Goal: Check status: Check status

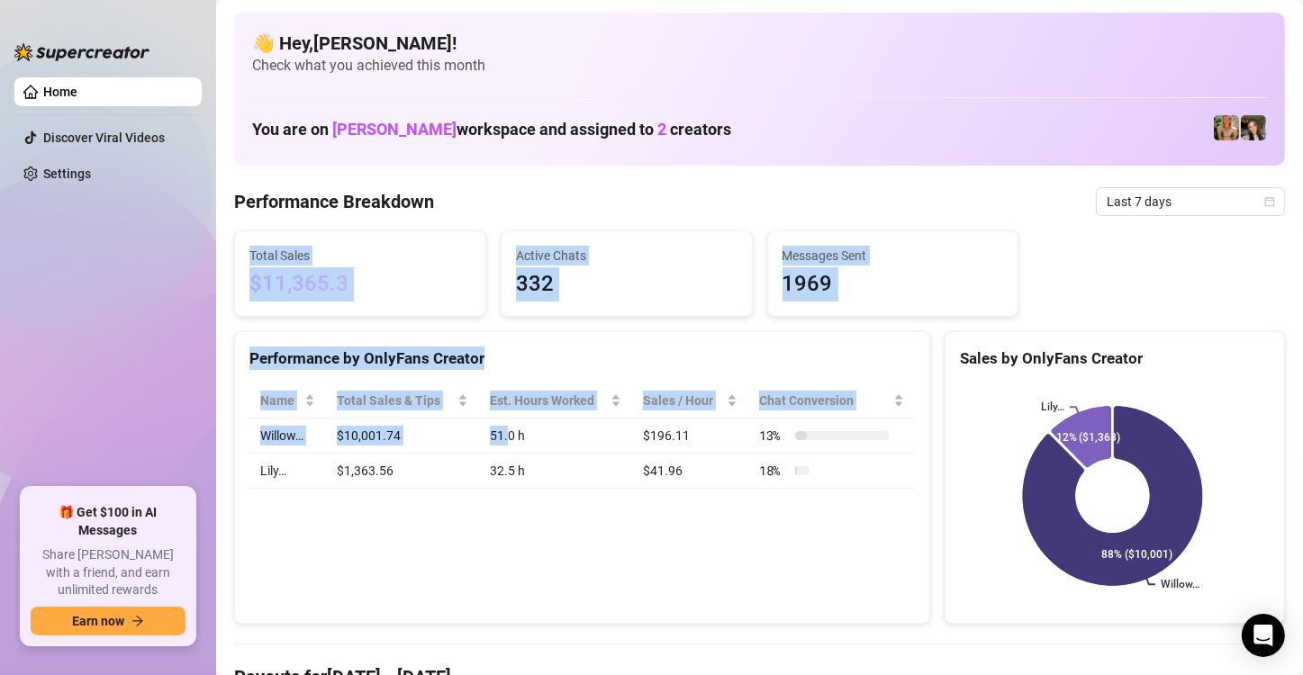
drag, startPoint x: 441, startPoint y: 216, endPoint x: 510, endPoint y: 451, distance: 244.8
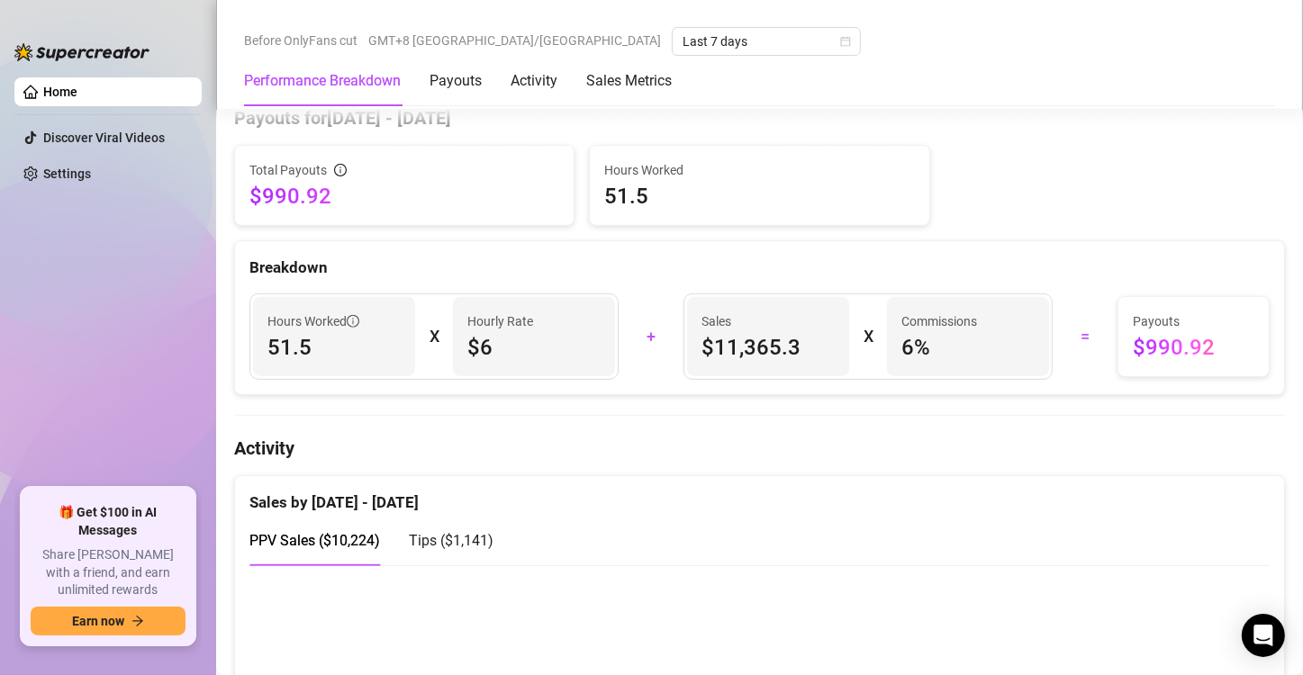
scroll to position [757, 0]
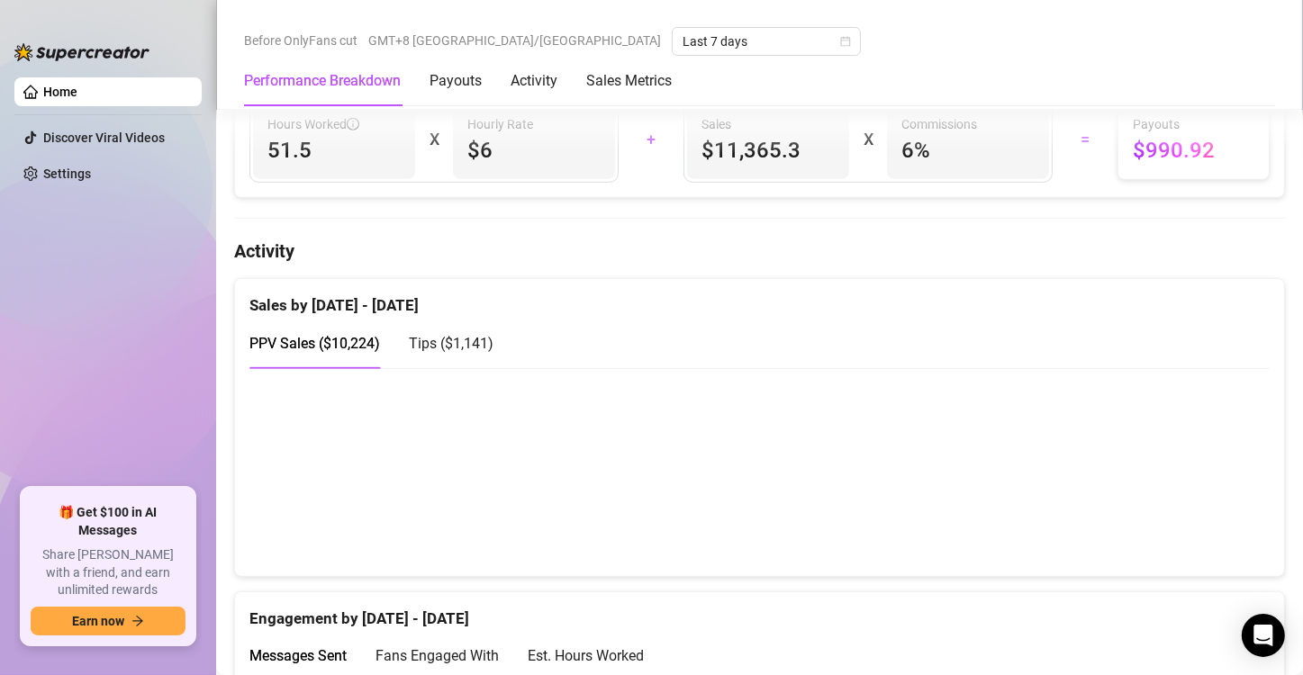
click at [1187, 528] on canvas at bounding box center [752, 472] width 1006 height 180
click at [1190, 537] on canvas at bounding box center [752, 472] width 1006 height 180
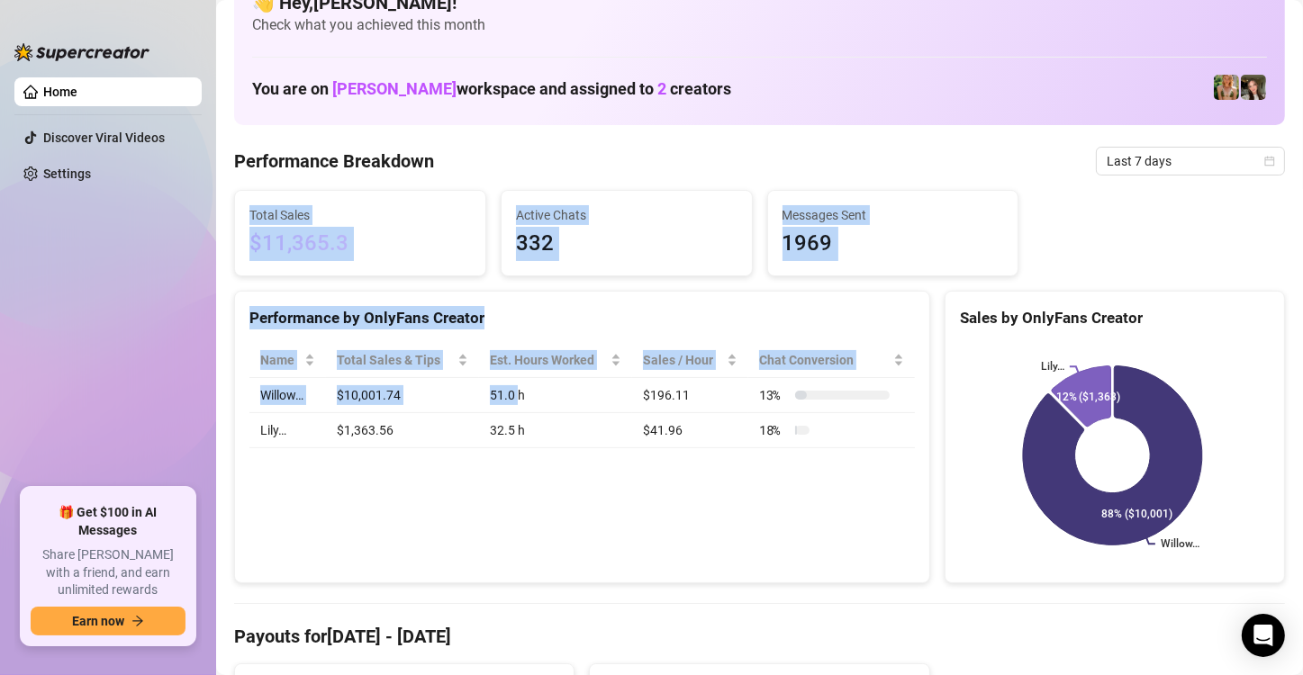
scroll to position [0, 0]
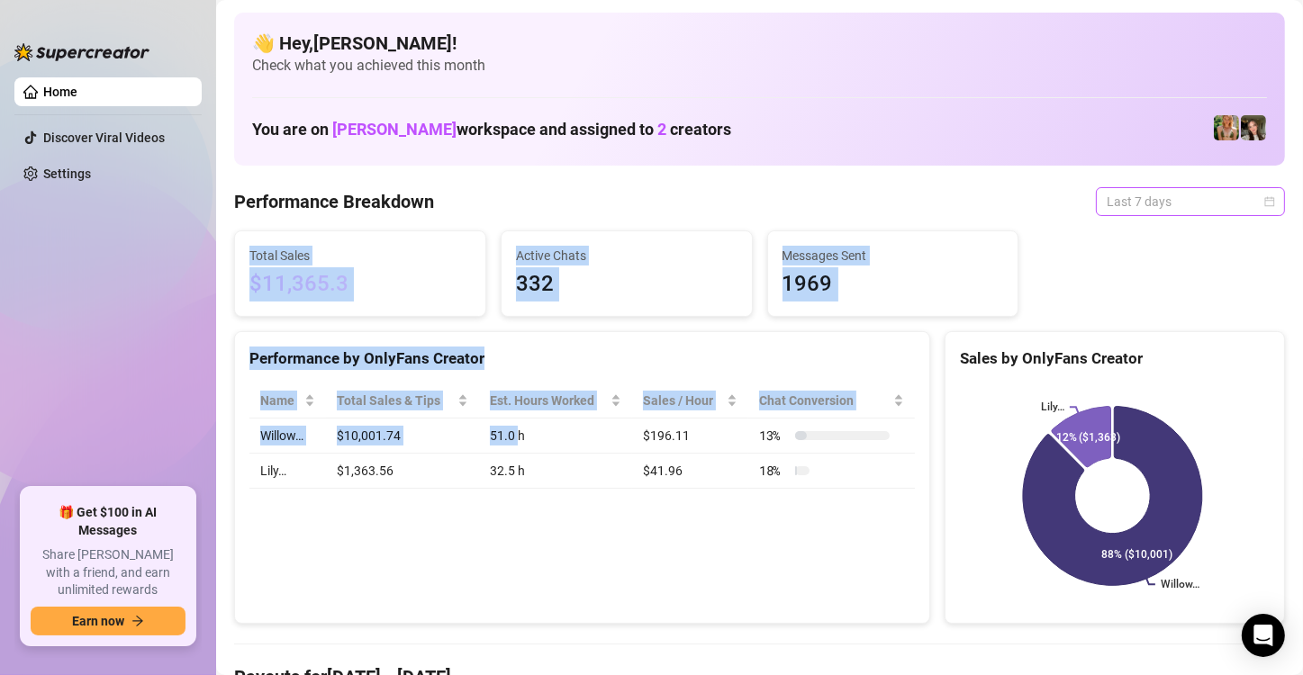
click at [1157, 195] on span "Last 7 days" at bounding box center [1191, 201] width 168 height 27
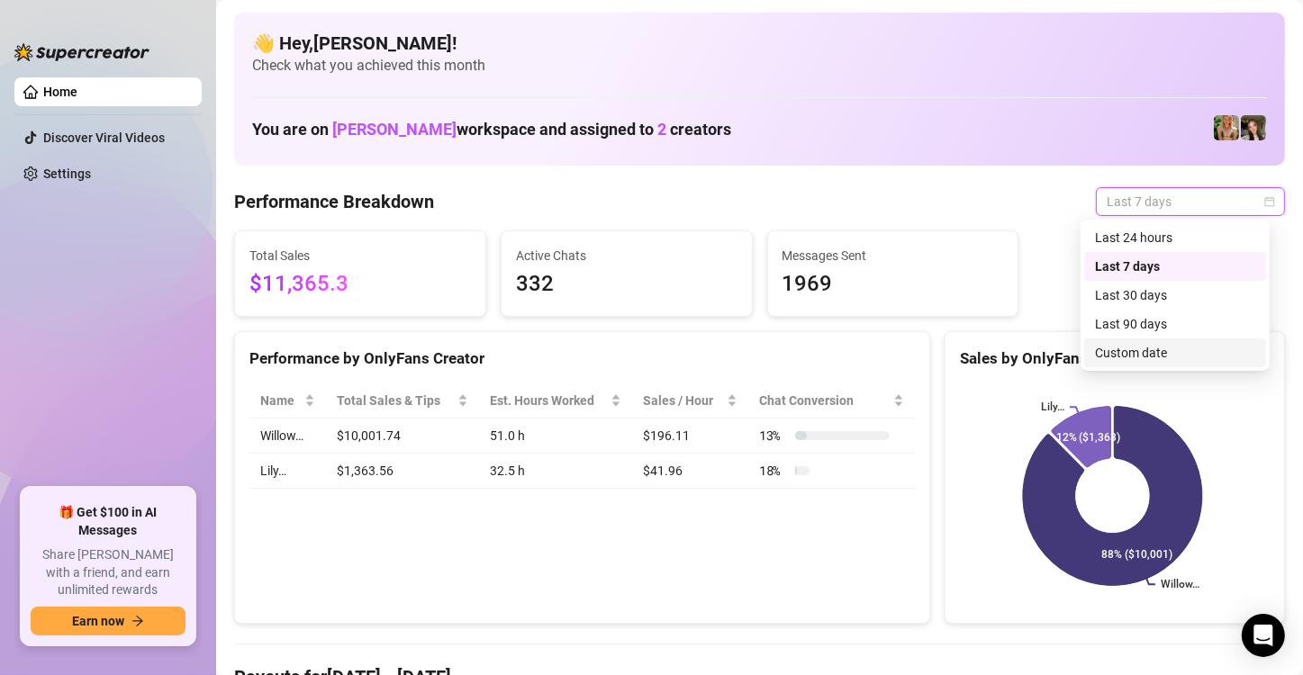
click at [1148, 360] on div "Custom date" at bounding box center [1175, 353] width 160 height 20
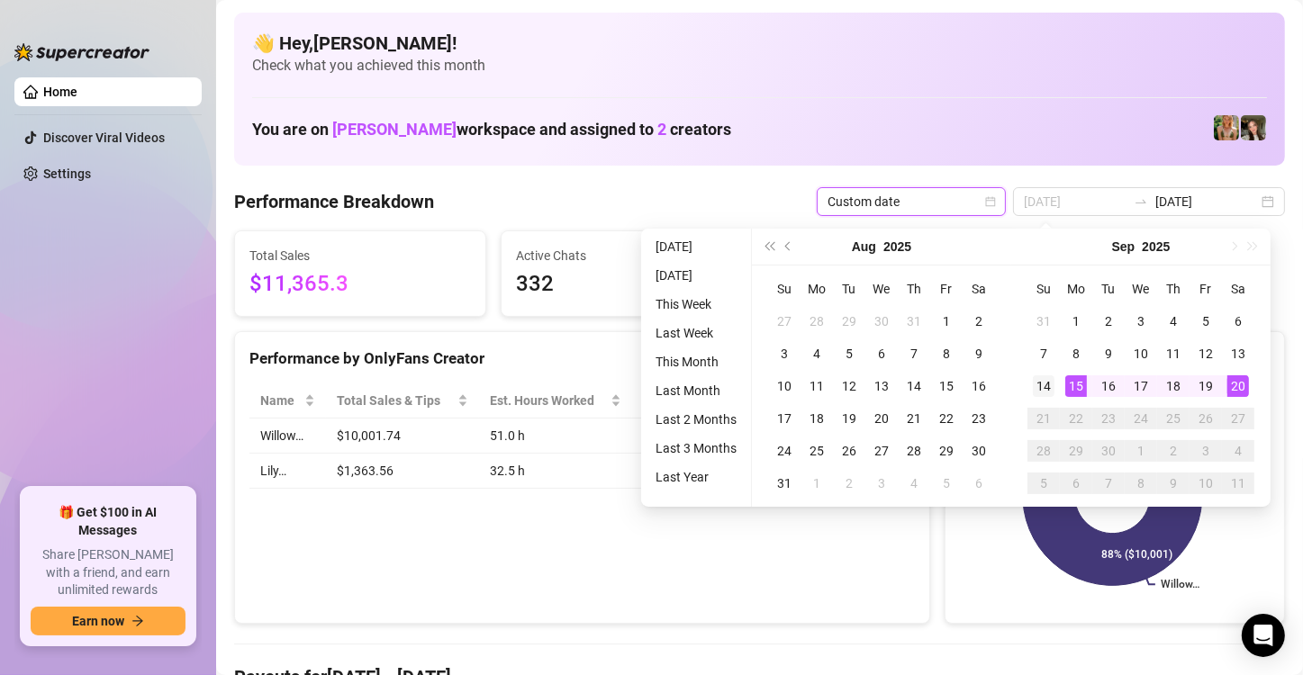
type input "[DATE]"
click at [1053, 389] on div "14" at bounding box center [1044, 387] width 22 height 22
type input "[DATE]"
click at [1241, 387] on div "20" at bounding box center [1239, 387] width 22 height 22
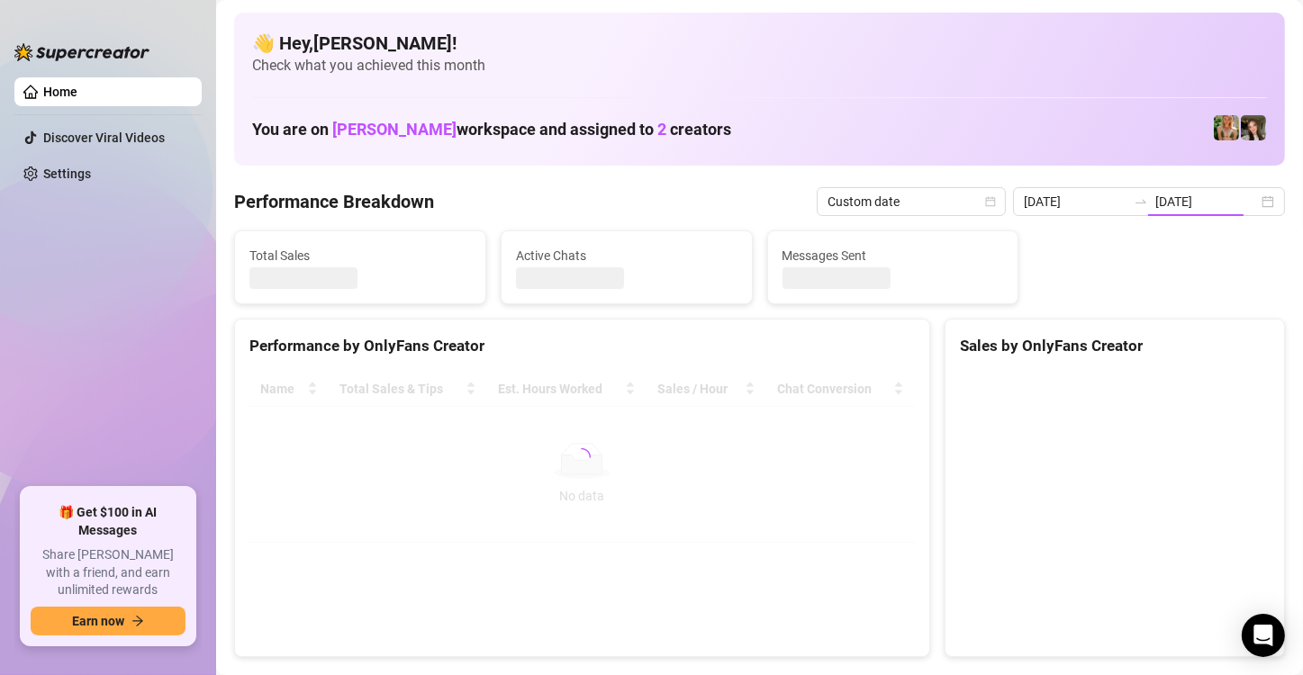
type input "[DATE]"
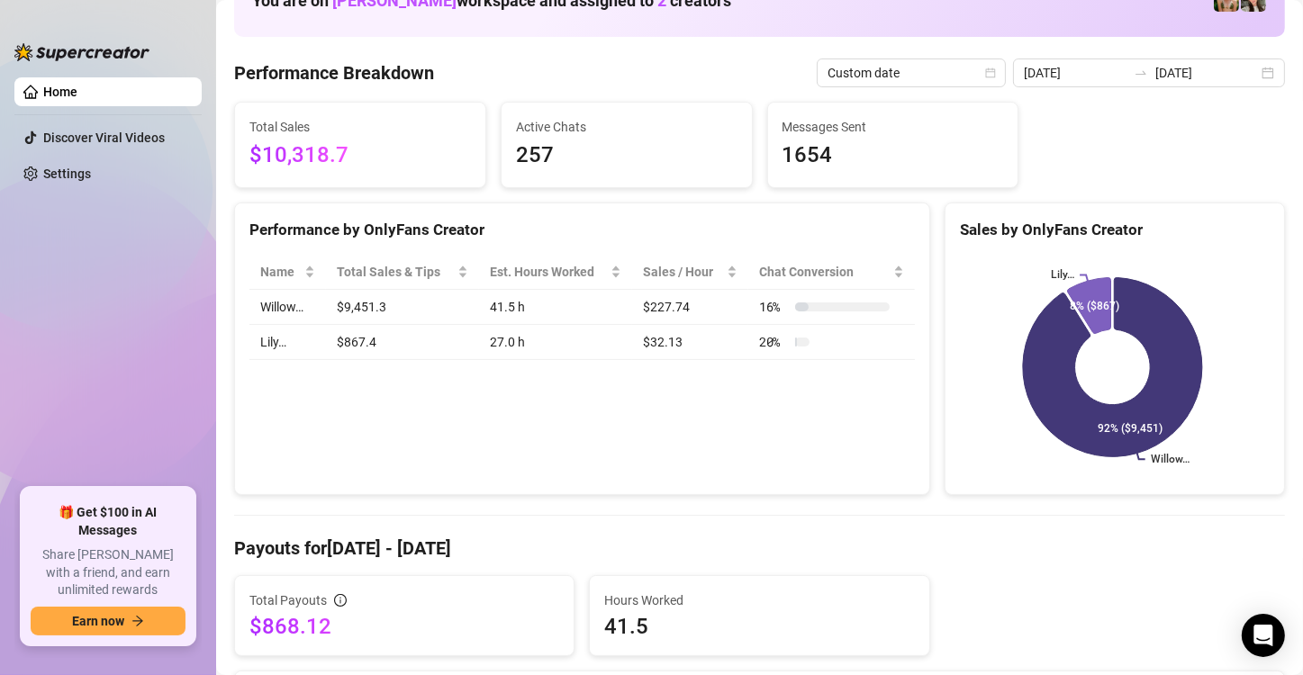
scroll to position [137, 0]
